Goal: Information Seeking & Learning: Check status

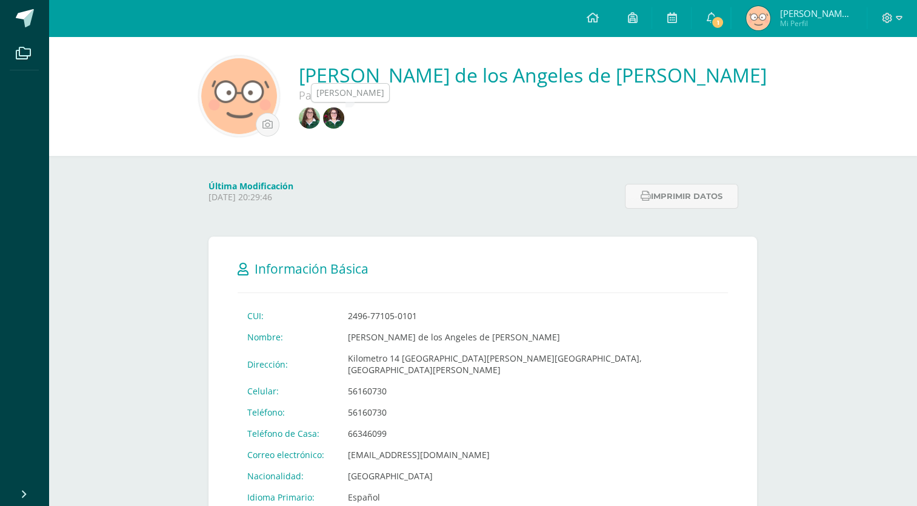
click at [320, 113] on img at bounding box center [309, 117] width 21 height 21
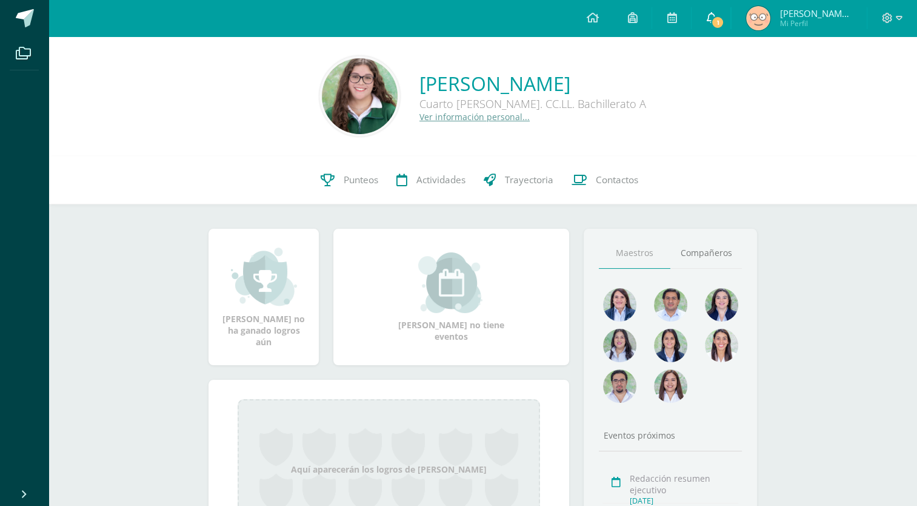
click at [720, 26] on span "1" at bounding box center [717, 22] width 13 height 13
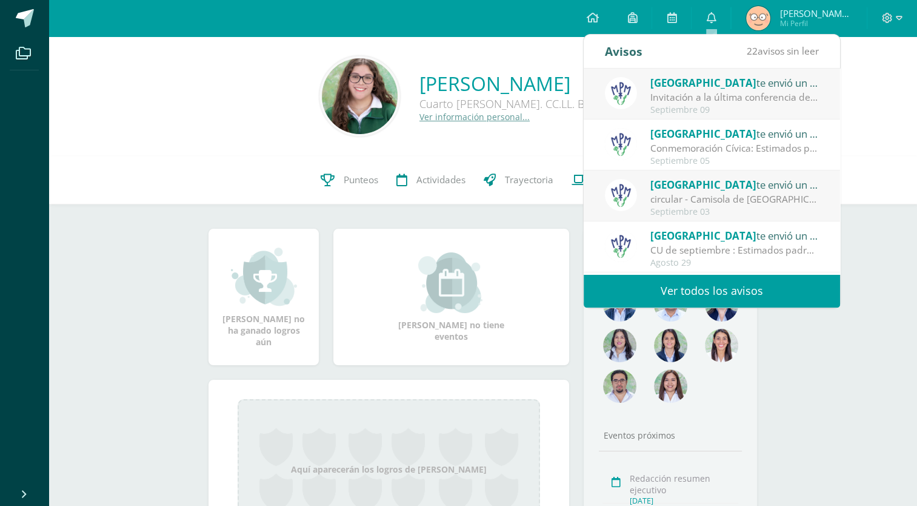
click at [729, 104] on div "Invitación a la última conferencia del año: Estimados padres de familia: Con mu…" at bounding box center [735, 97] width 169 height 14
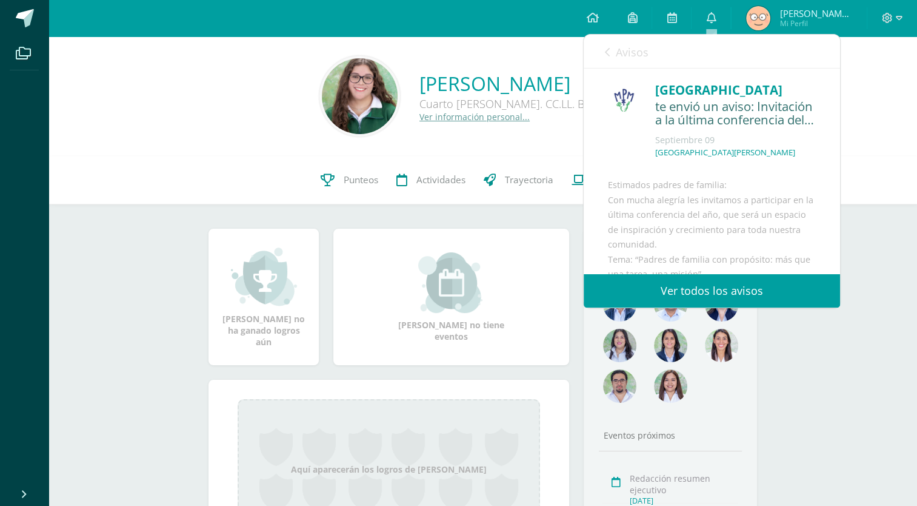
click at [606, 55] on icon at bounding box center [607, 52] width 5 height 10
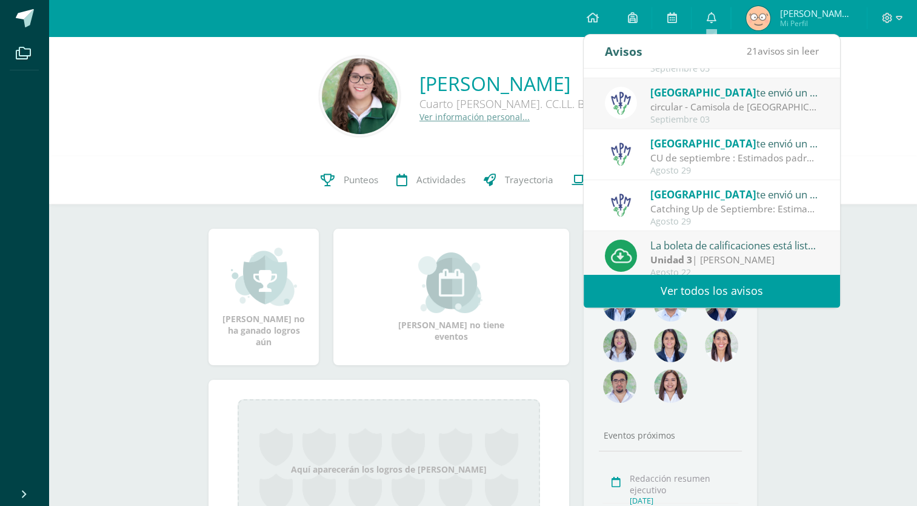
scroll to position [92, 0]
click at [678, 159] on div "CU de septiembre : Estimados padres de familia: Les compartimos el CU del mes d…" at bounding box center [735, 159] width 169 height 14
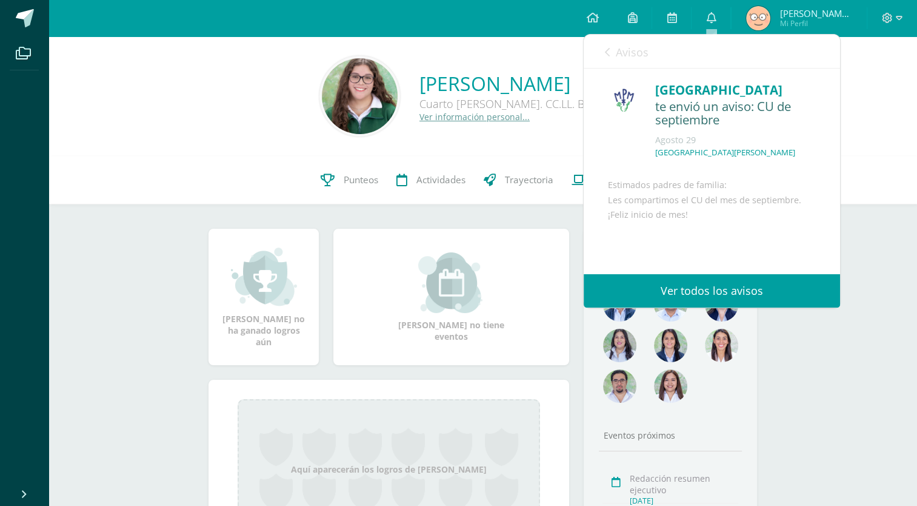
scroll to position [117, 0]
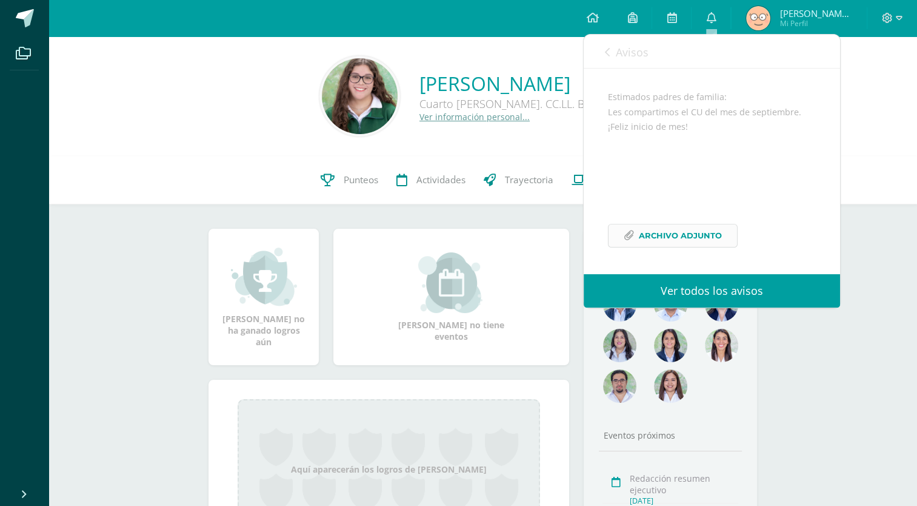
click at [680, 241] on span "Archivo Adjunto" at bounding box center [680, 235] width 83 height 22
click at [621, 50] on span "Avisos" at bounding box center [632, 52] width 33 height 15
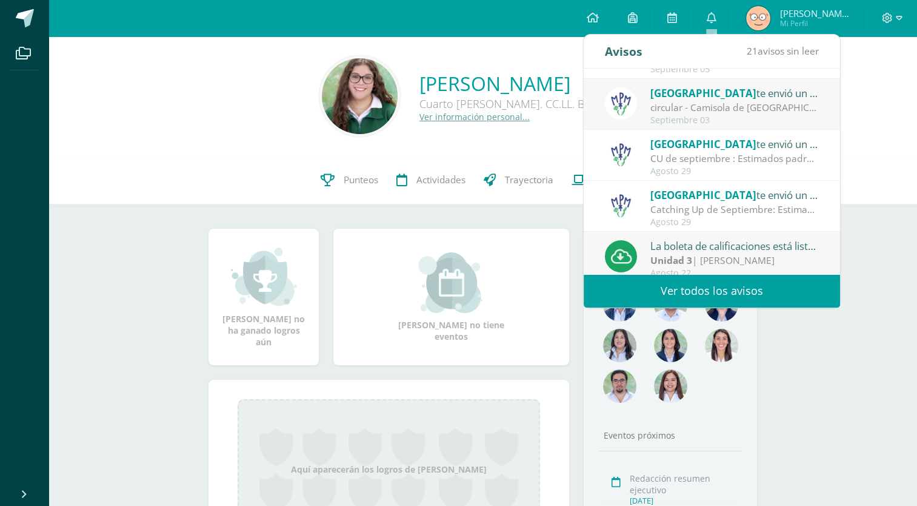
click at [888, 99] on div "Ana Sofia Rodríguez de León Cuarto Bach. CC.LL. Bachillerato A Ver información …" at bounding box center [482, 96] width 849 height 81
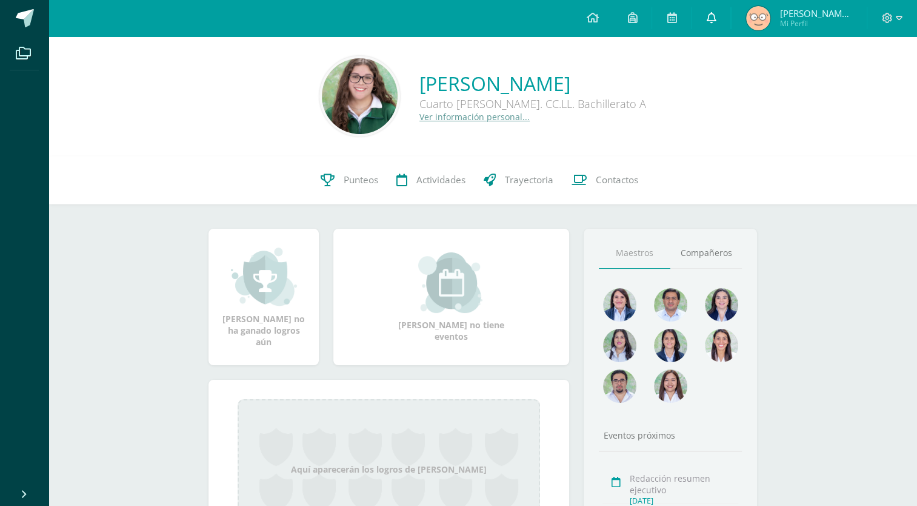
click at [714, 29] on link "0" at bounding box center [711, 18] width 39 height 36
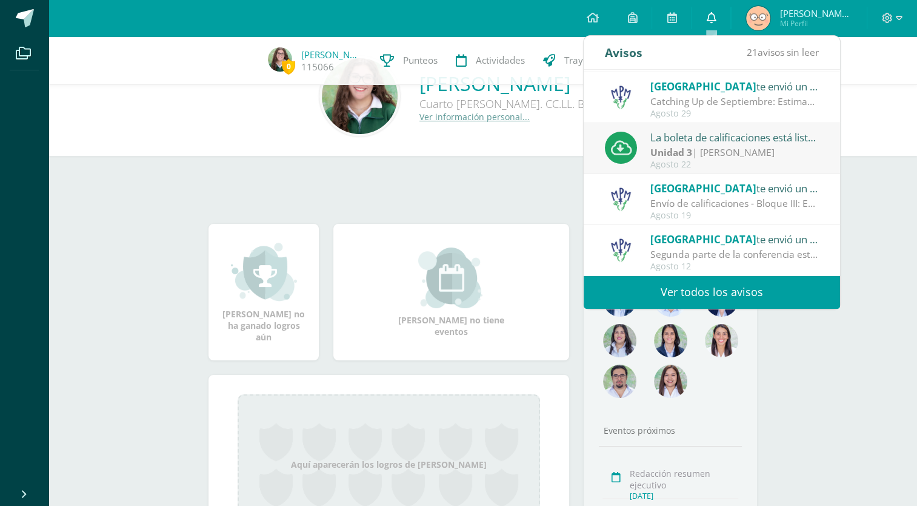
scroll to position [174, 0]
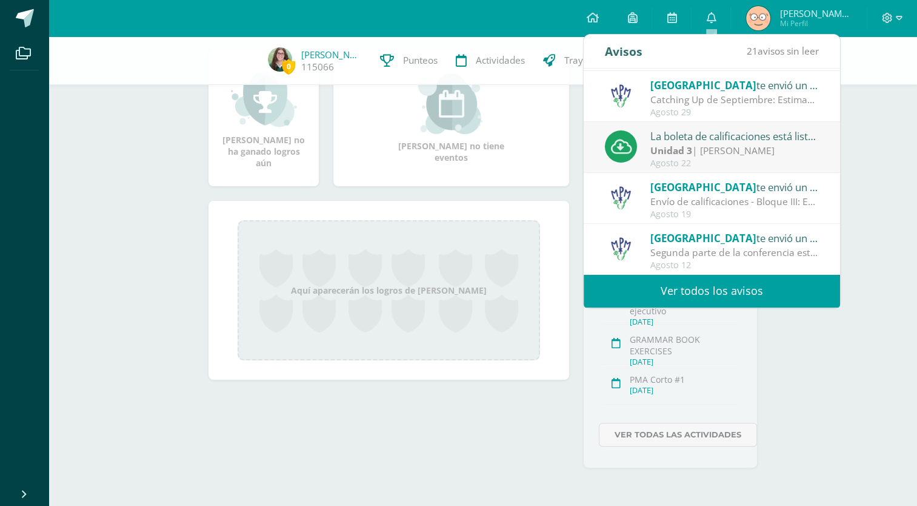
click at [734, 297] on link "Ver todos los avisos" at bounding box center [712, 290] width 256 height 33
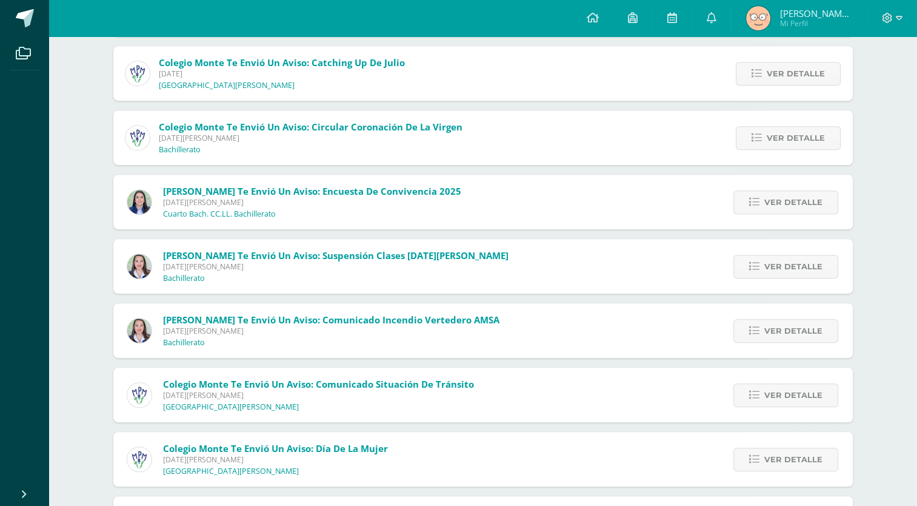
scroll to position [652, 0]
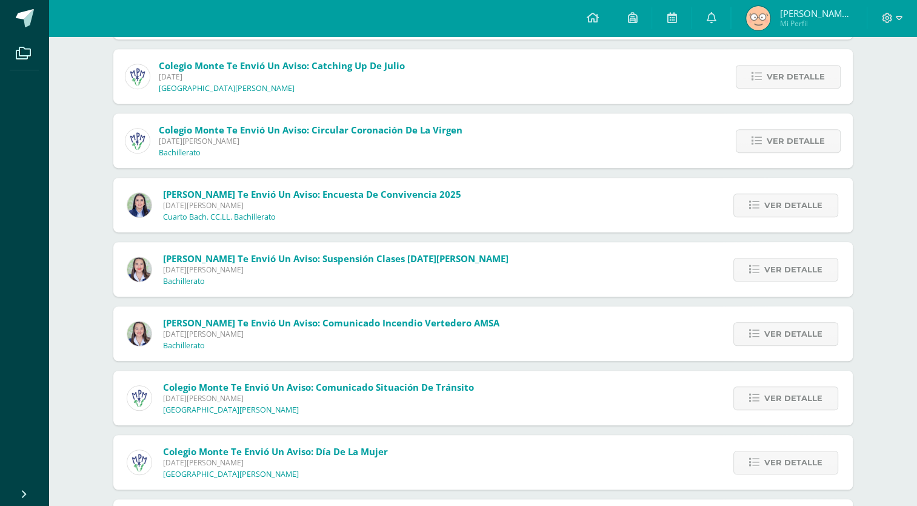
click at [665, 350] on div "Andrea Marroquín te envió un aviso: Comunicado incendio Vertedero AMSA Domingo …" at bounding box center [483, 333] width 740 height 55
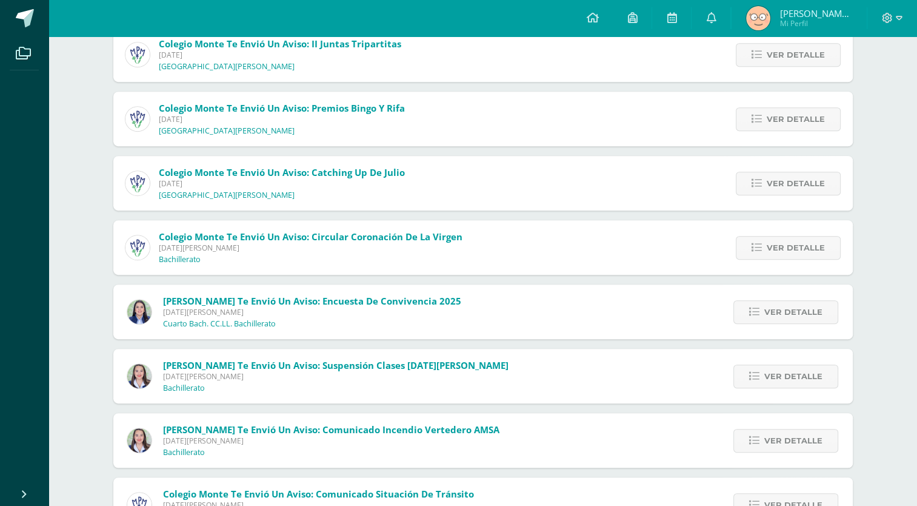
click at [667, 279] on div "Colegio Monte te envió un aviso: circular - Camisola de Guatemala Miércoles 03 …" at bounding box center [483, 312] width 740 height 1340
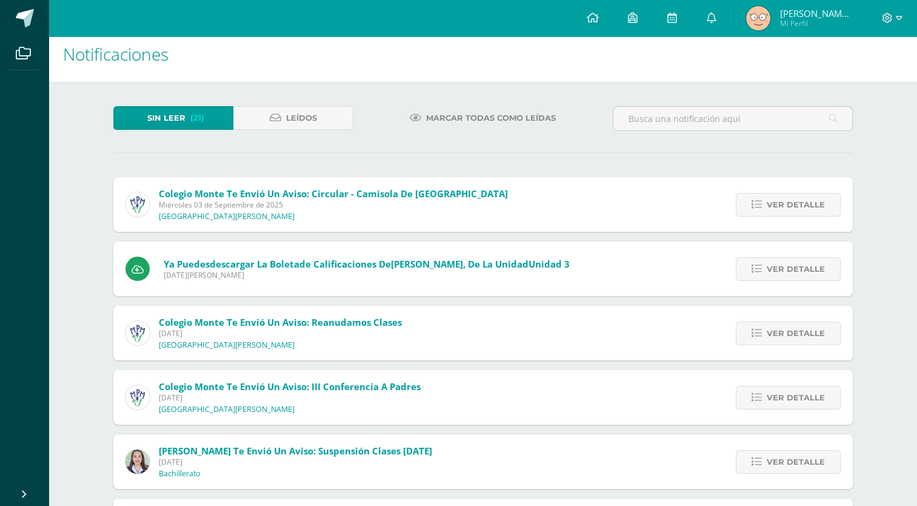
scroll to position [18, 0]
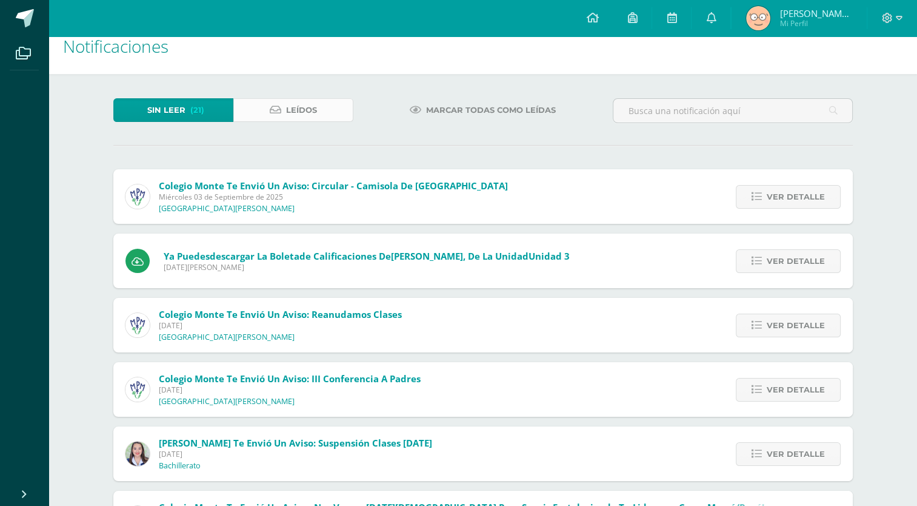
click at [300, 119] on span "Leídos" at bounding box center [301, 110] width 31 height 22
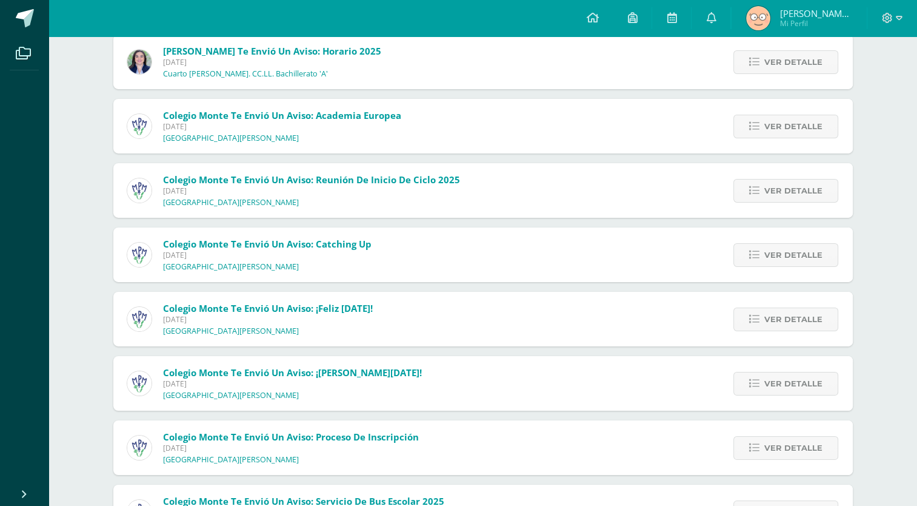
scroll to position [4072, 0]
click at [612, 269] on div "Colegio Monte te envió un aviso: Catching Up [DATE] [GEOGRAPHIC_DATA][PERSON_NA…" at bounding box center [483, 255] width 740 height 55
click at [762, 263] on link "Ver detalle" at bounding box center [786, 256] width 105 height 24
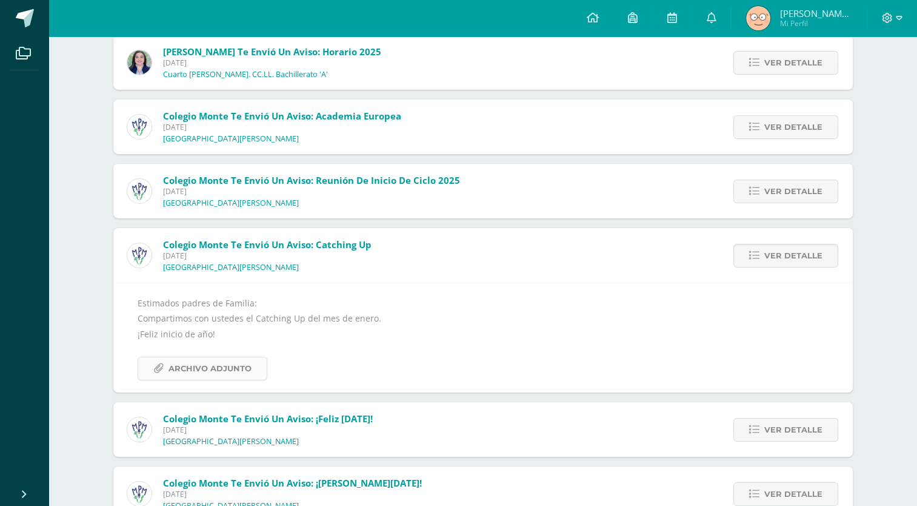
click at [230, 359] on span "Archivo Adjunto" at bounding box center [210, 368] width 83 height 22
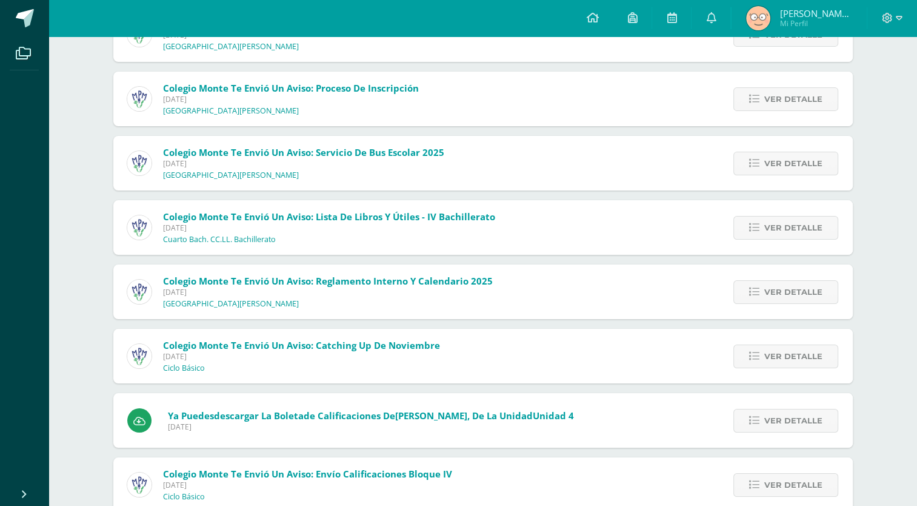
scroll to position [4535, 0]
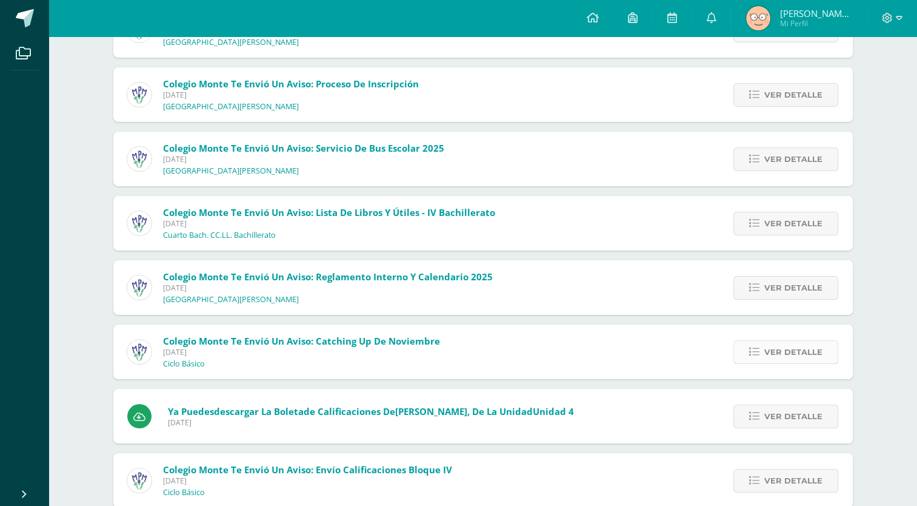
click at [756, 350] on icon at bounding box center [754, 352] width 10 height 10
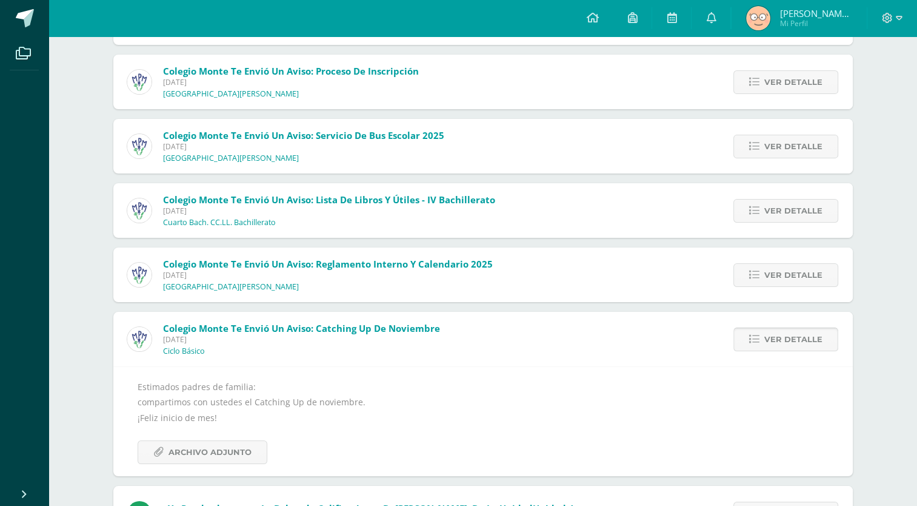
scroll to position [4426, 0]
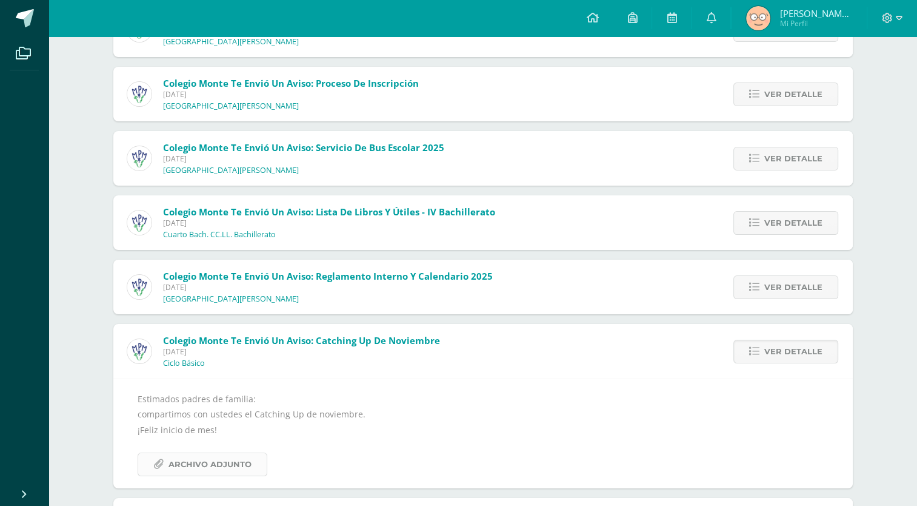
click at [253, 470] on link "Archivo Adjunto" at bounding box center [203, 464] width 130 height 24
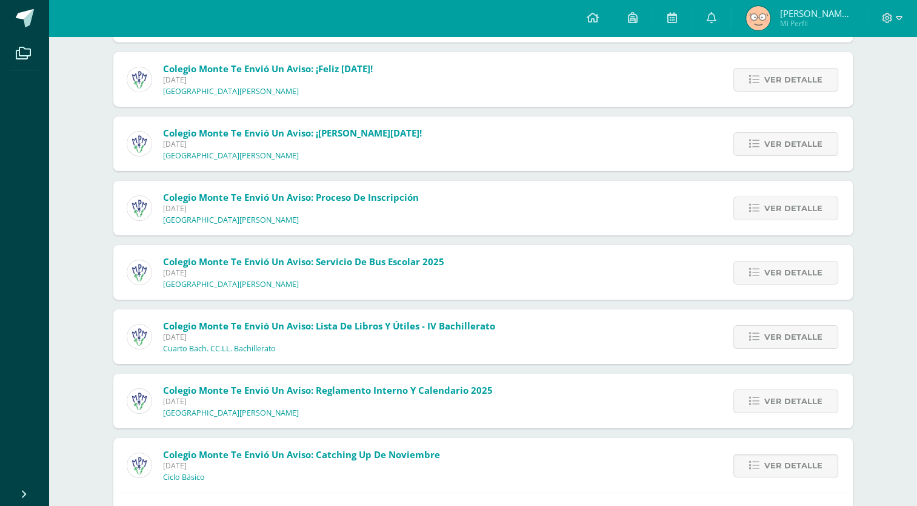
scroll to position [4309, 0]
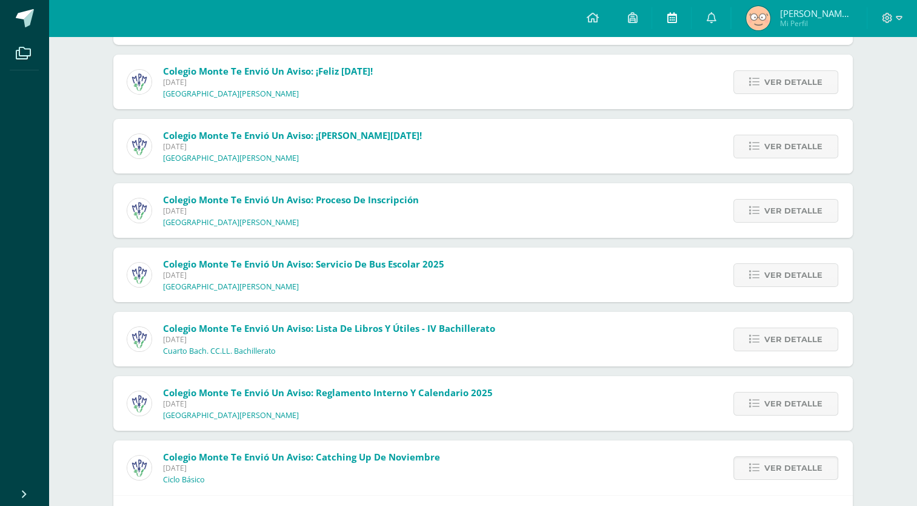
click at [668, 18] on icon at bounding box center [672, 17] width 10 height 11
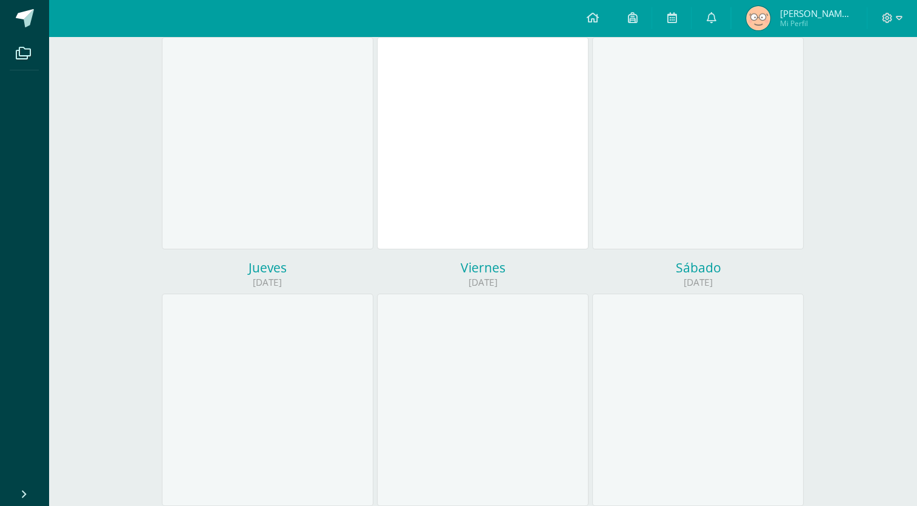
scroll to position [198, 0]
click at [20, 62] on span at bounding box center [23, 52] width 27 height 27
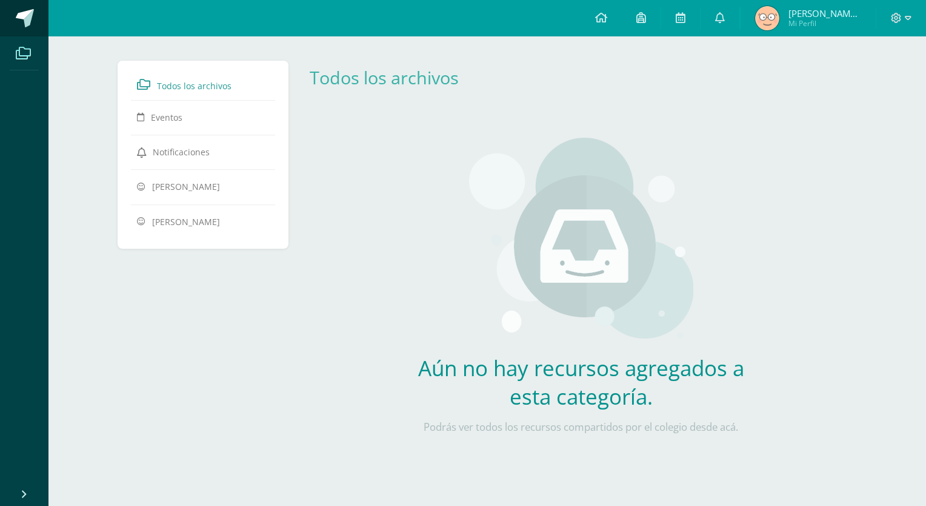
click at [22, 32] on link at bounding box center [24, 18] width 49 height 36
click at [763, 22] on img at bounding box center [767, 18] width 24 height 24
click at [597, 27] on link at bounding box center [601, 18] width 41 height 36
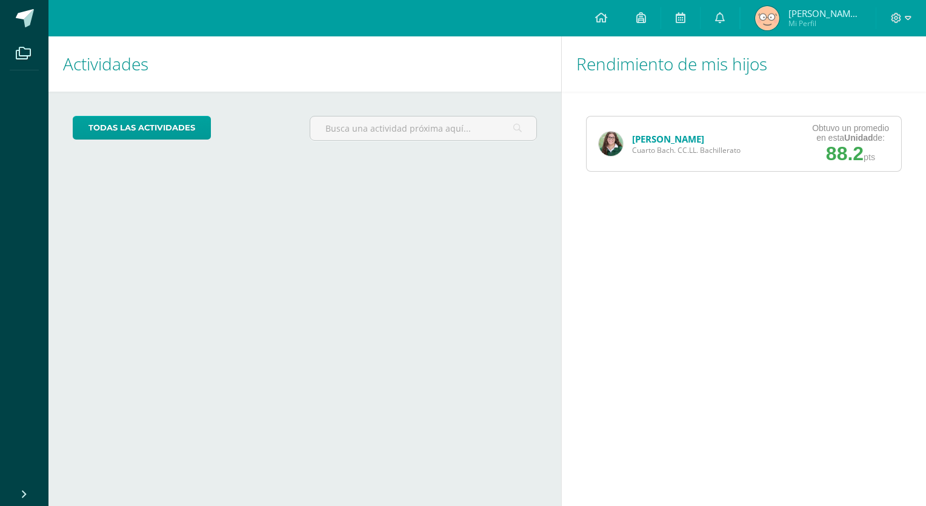
click at [847, 141] on strong "Unidad" at bounding box center [859, 138] width 28 height 10
click at [846, 146] on span "88.2" at bounding box center [845, 153] width 38 height 22
click at [617, 168] on div "Ana Rodríguez Cuarto Bach. CC.LL. Bachillerato" at bounding box center [670, 143] width 166 height 55
click at [646, 142] on link "[PERSON_NAME]" at bounding box center [668, 139] width 72 height 12
click at [649, 140] on link "[PERSON_NAME]" at bounding box center [668, 139] width 72 height 12
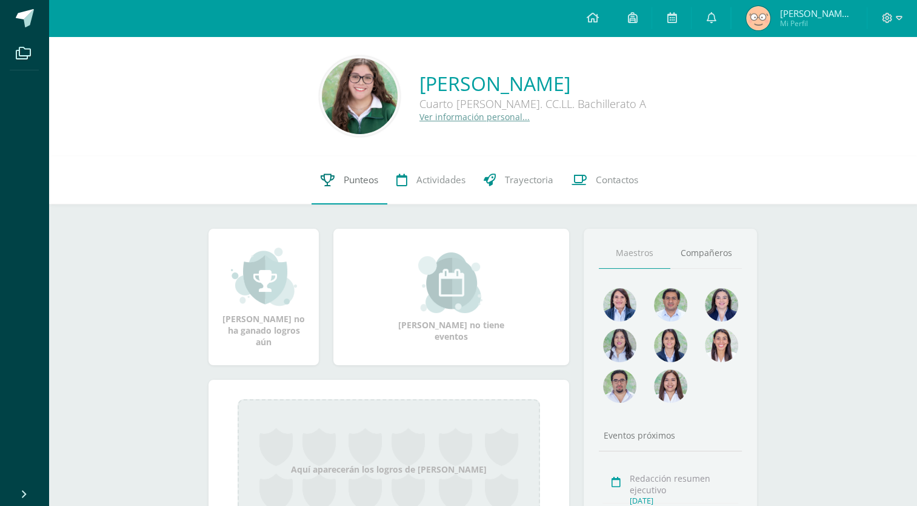
click at [354, 179] on span "Punteos" at bounding box center [361, 179] width 35 height 13
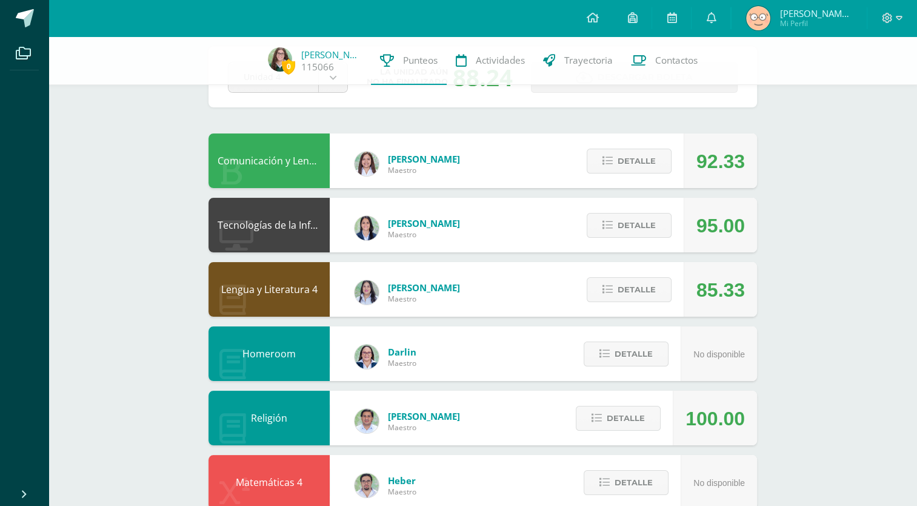
scroll to position [56, 0]
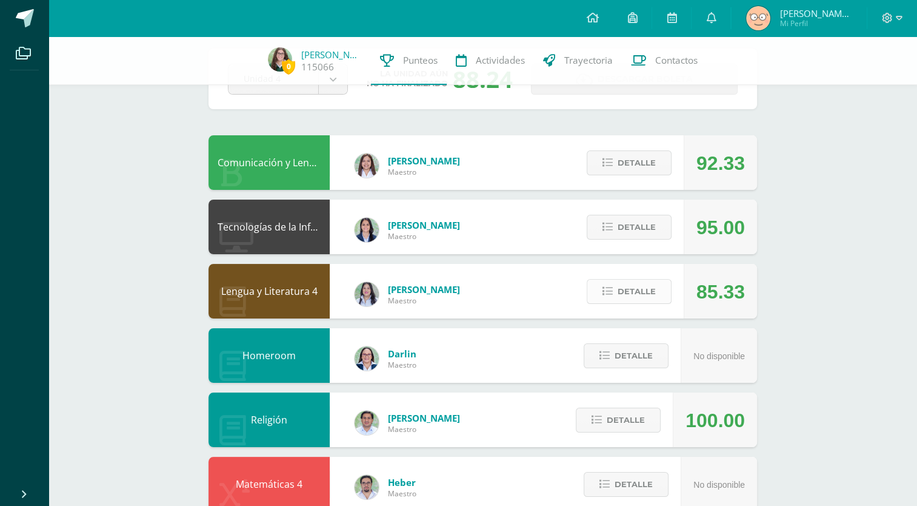
click at [648, 287] on span "Detalle" at bounding box center [637, 291] width 38 height 22
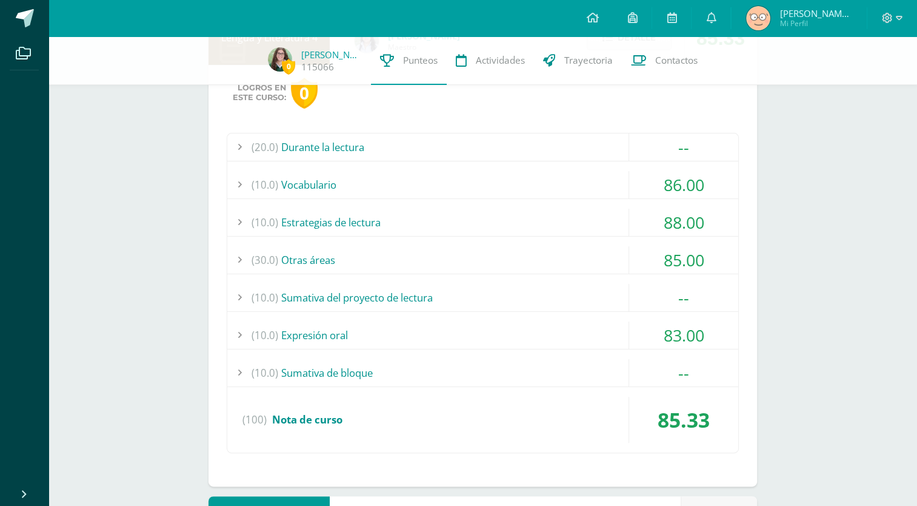
scroll to position [305, 0]
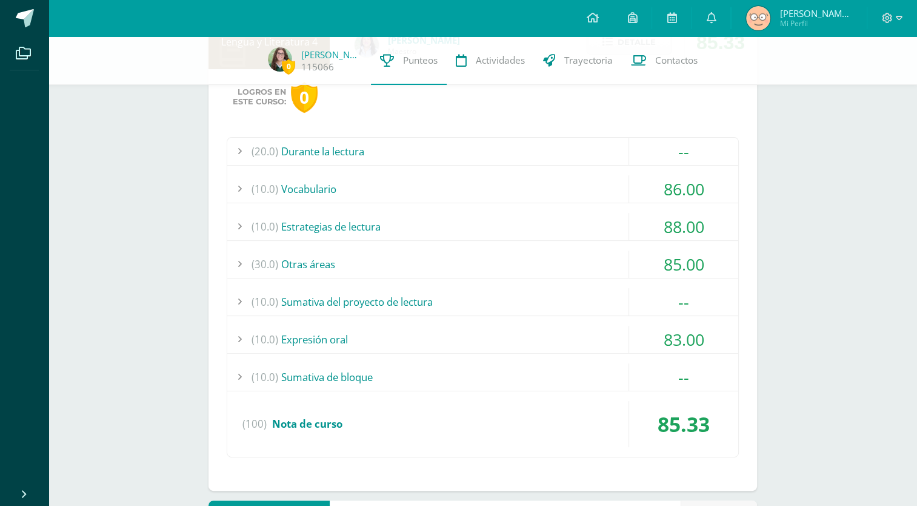
click at [498, 222] on div "(10.0) Estrategias de lectura" at bounding box center [482, 226] width 511 height 27
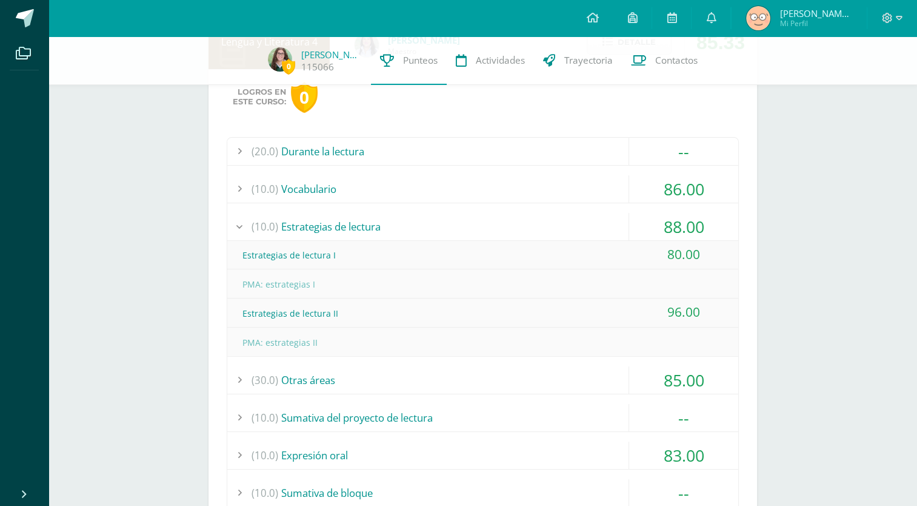
click at [498, 224] on div "(10.0) Estrategias de lectura" at bounding box center [482, 226] width 511 height 27
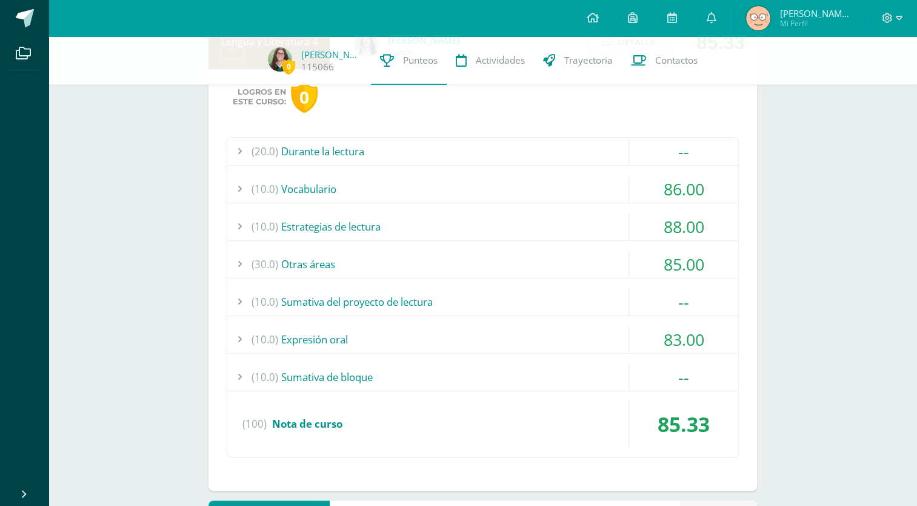
click at [486, 189] on div "(10.0) Vocabulario" at bounding box center [482, 188] width 511 height 27
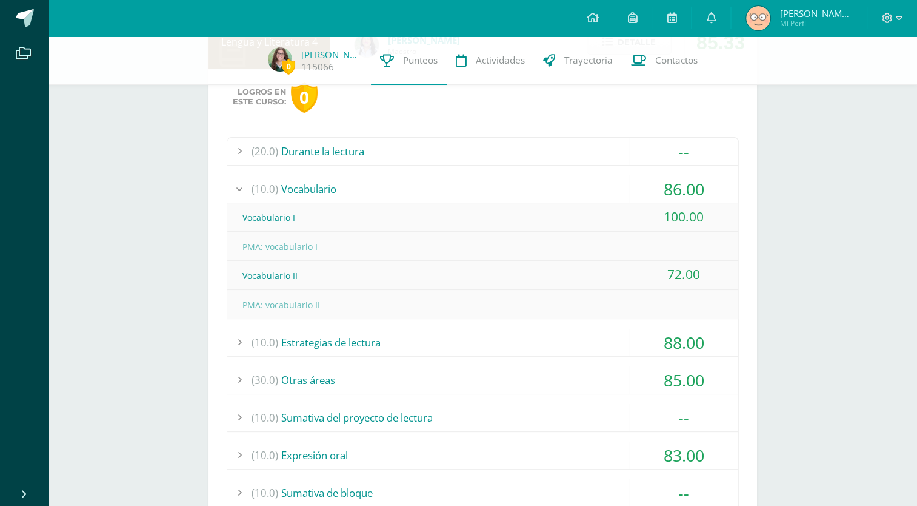
click at [486, 189] on div "(10.0) Vocabulario" at bounding box center [482, 188] width 511 height 27
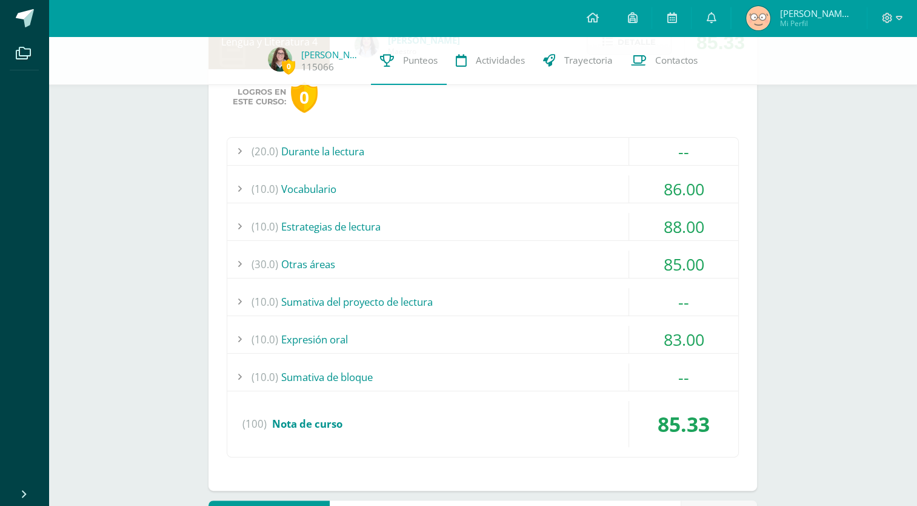
click at [487, 275] on div "(30.0) Otras áreas" at bounding box center [482, 263] width 511 height 27
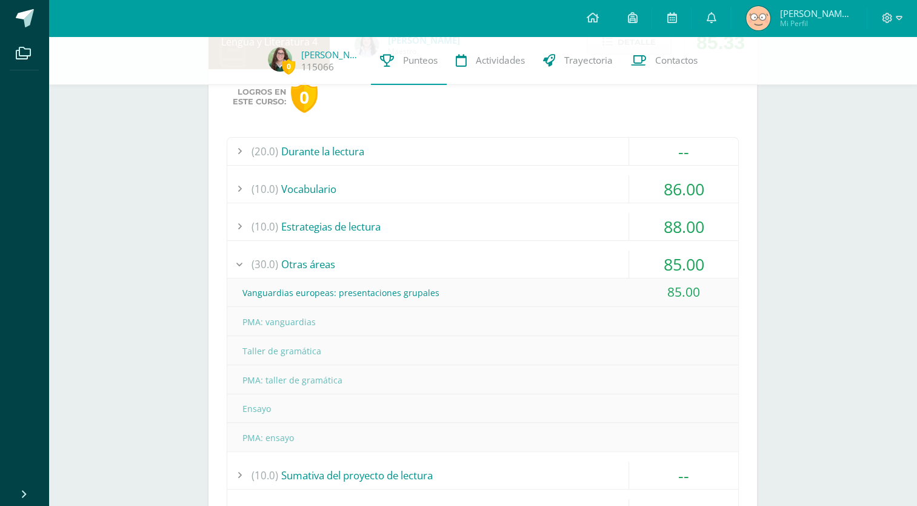
click at [488, 275] on div "(30.0) Otras áreas" at bounding box center [482, 263] width 511 height 27
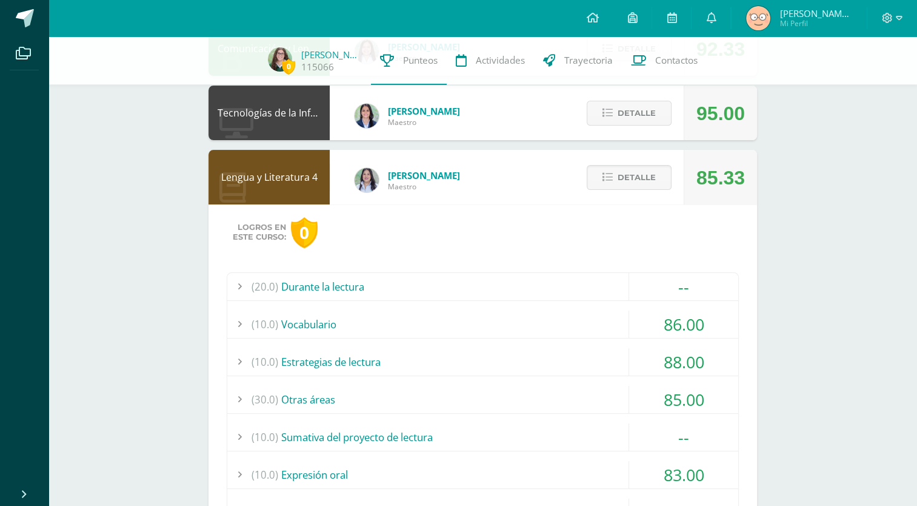
scroll to position [157, 0]
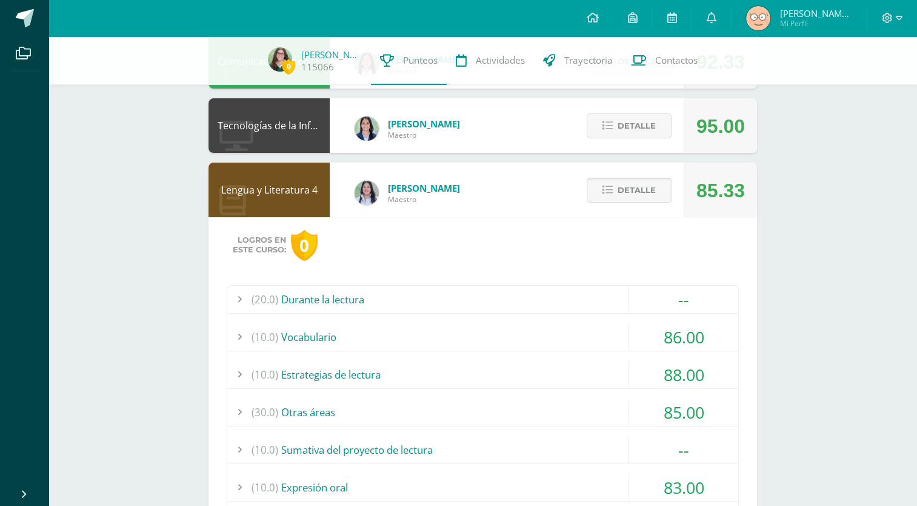
click at [617, 187] on button "Detalle" at bounding box center [629, 190] width 85 height 25
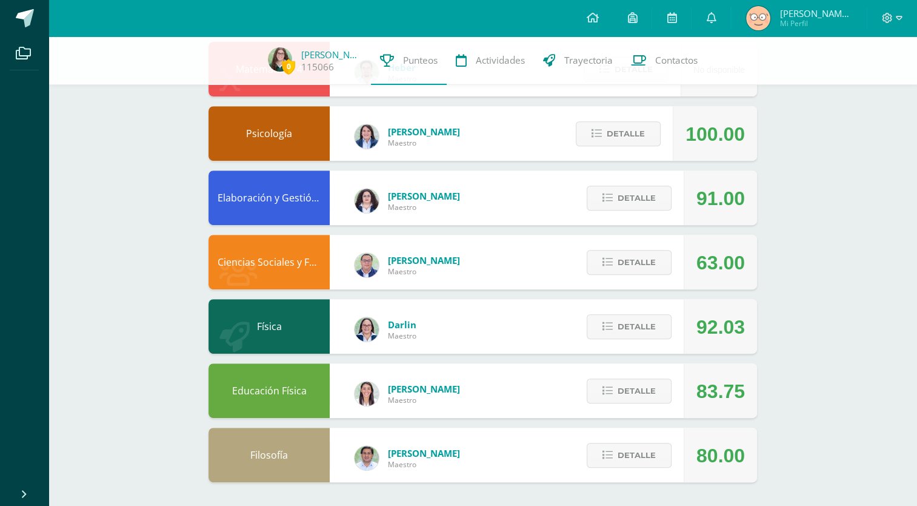
scroll to position [0, 0]
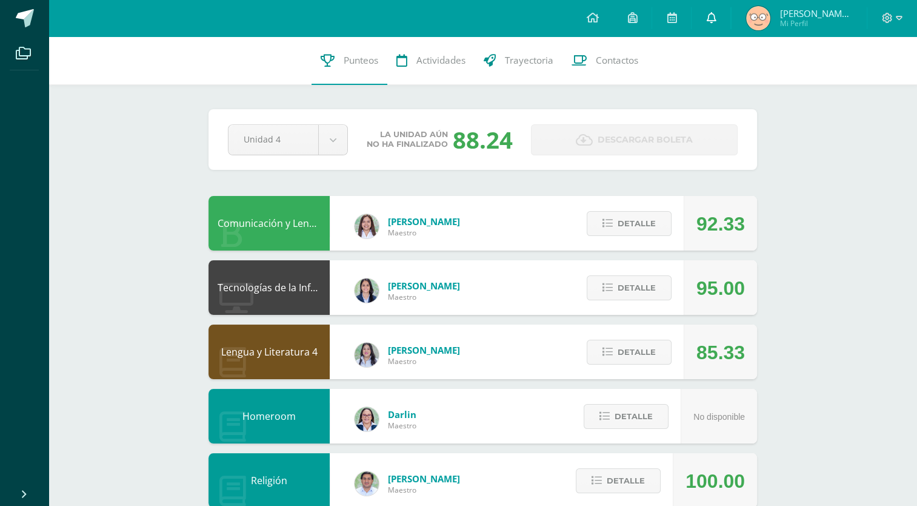
click at [704, 18] on link at bounding box center [711, 18] width 39 height 36
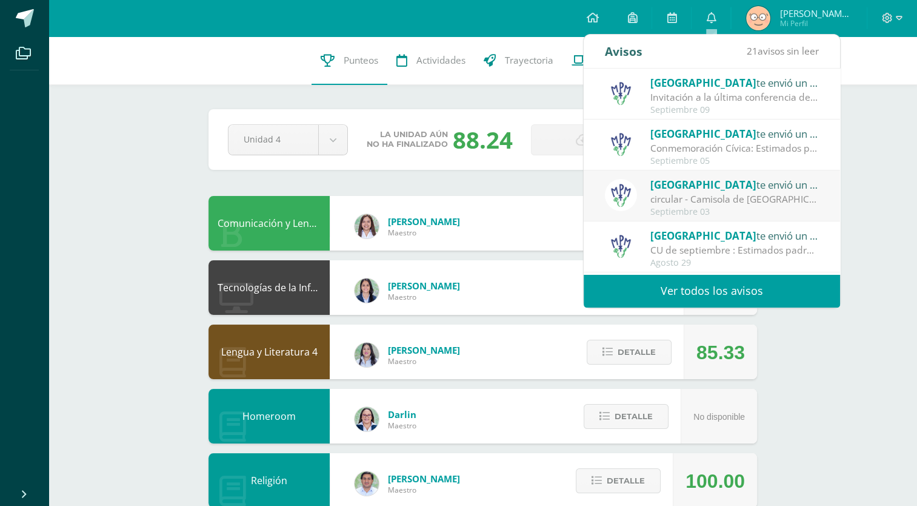
click at [763, 47] on span "21 avisos sin leer" at bounding box center [783, 50] width 72 height 13
click at [731, 300] on link "Ver todos los avisos" at bounding box center [712, 290] width 256 height 33
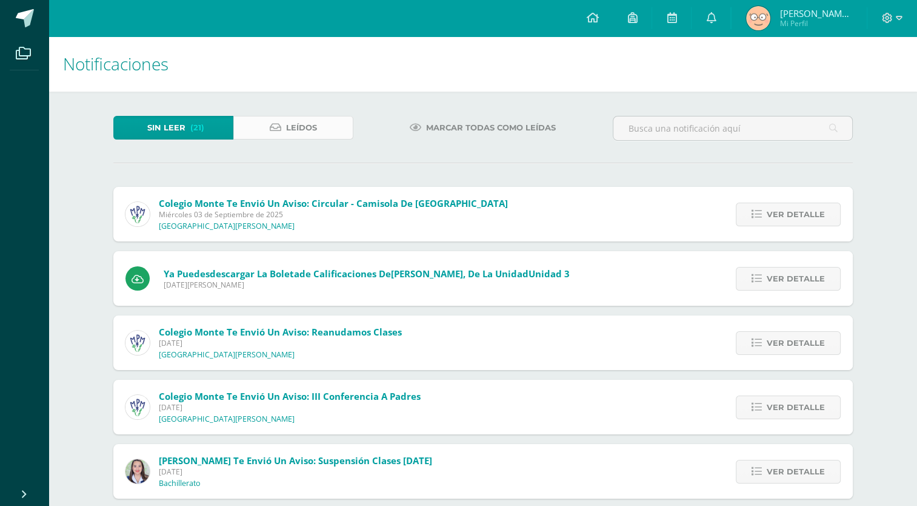
click at [312, 125] on span "Leídos" at bounding box center [301, 127] width 31 height 22
